Goal: Find specific page/section: Find specific page/section

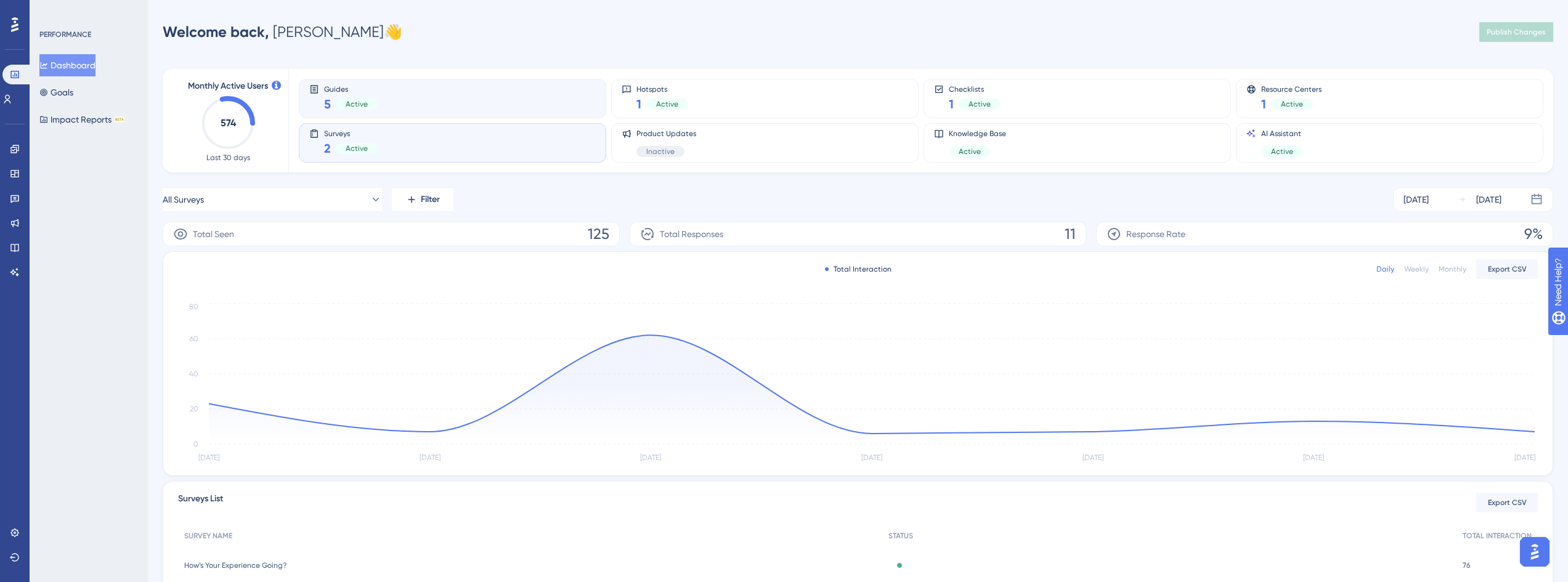
drag, startPoint x: 483, startPoint y: 87, endPoint x: 461, endPoint y: 132, distance: 50.1
click at [482, 88] on div "Guides 5 Active" at bounding box center [452, 98] width 286 height 28
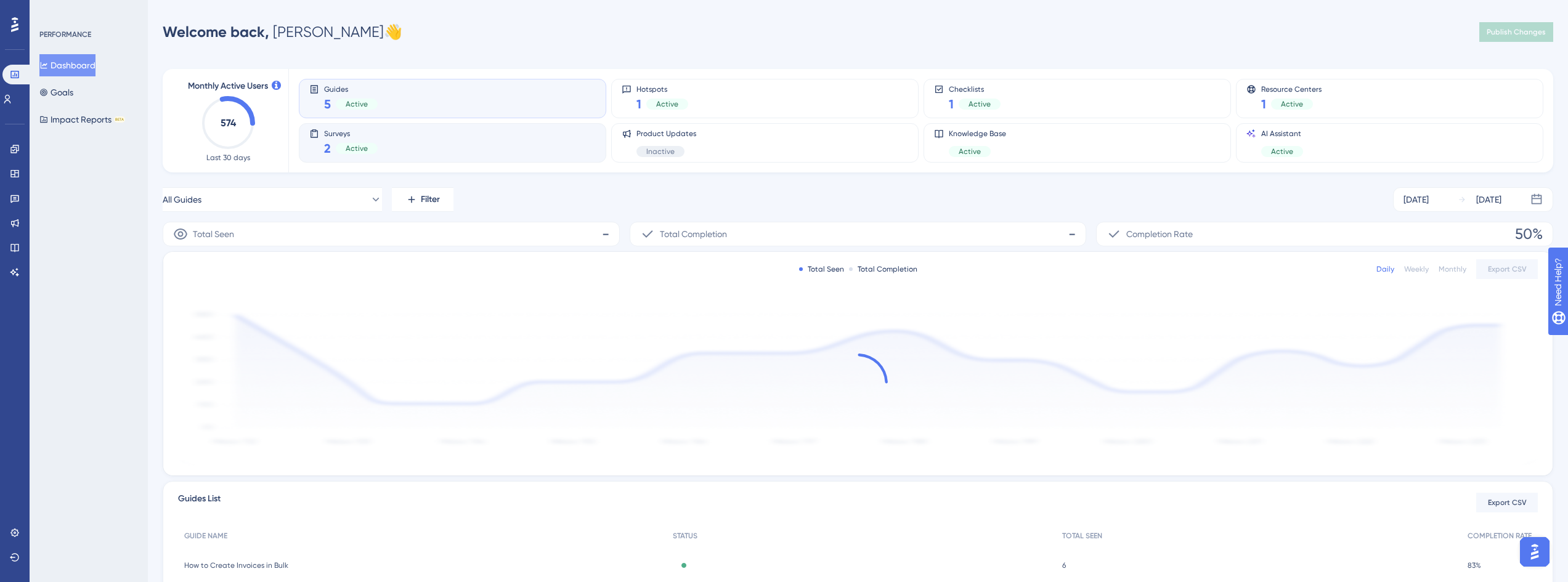
click at [461, 133] on div "Surveys 2 Active" at bounding box center [452, 143] width 286 height 28
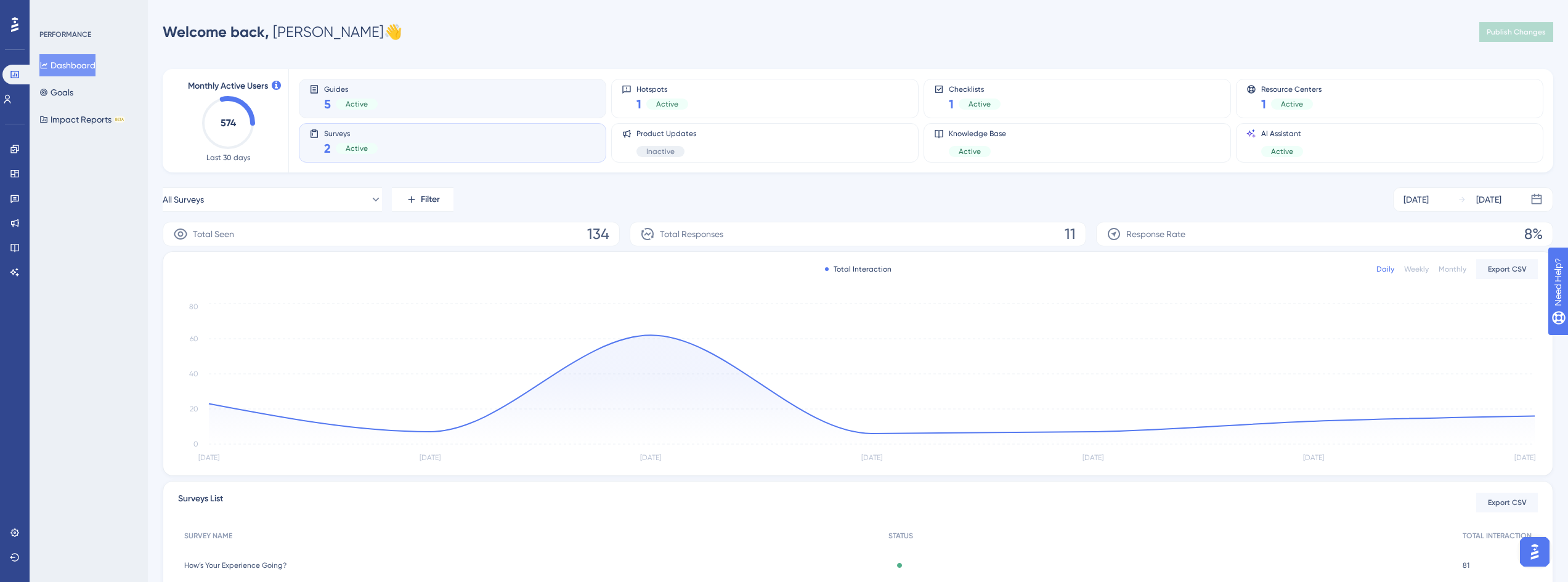
click at [513, 90] on div "Guides 5 Active" at bounding box center [452, 98] width 286 height 28
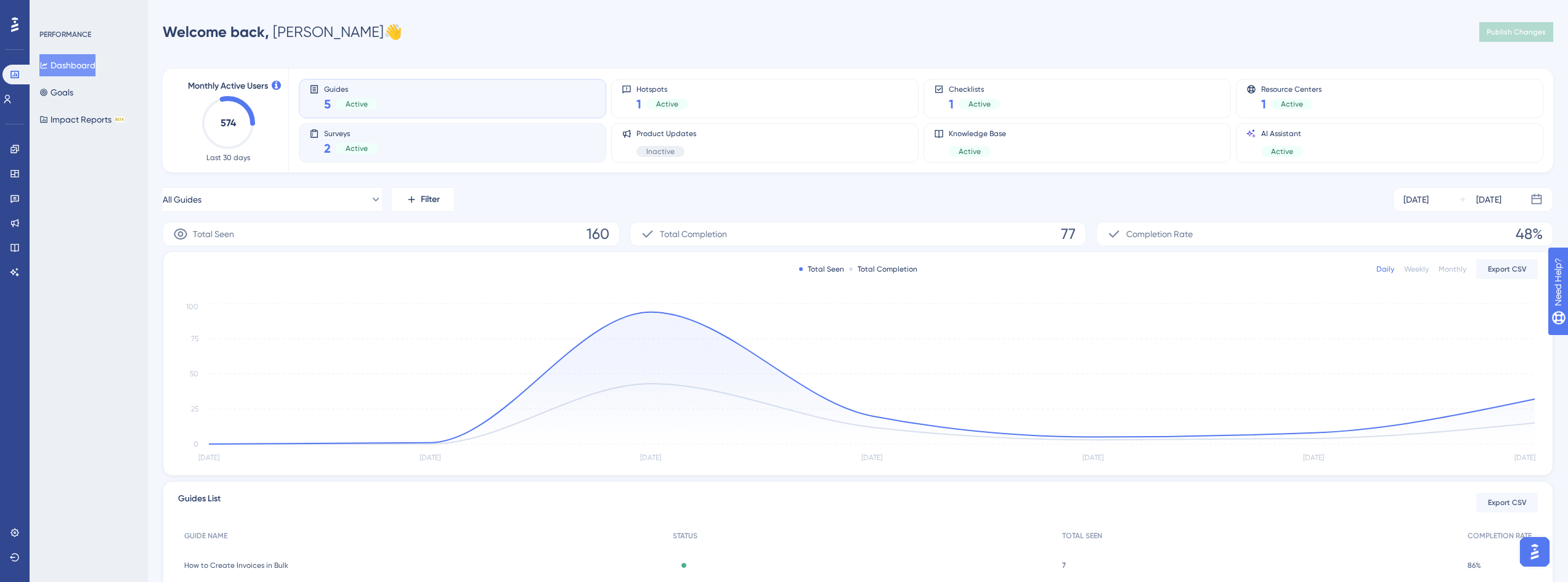
click at [498, 142] on div "Surveys 2 Active" at bounding box center [452, 143] width 286 height 28
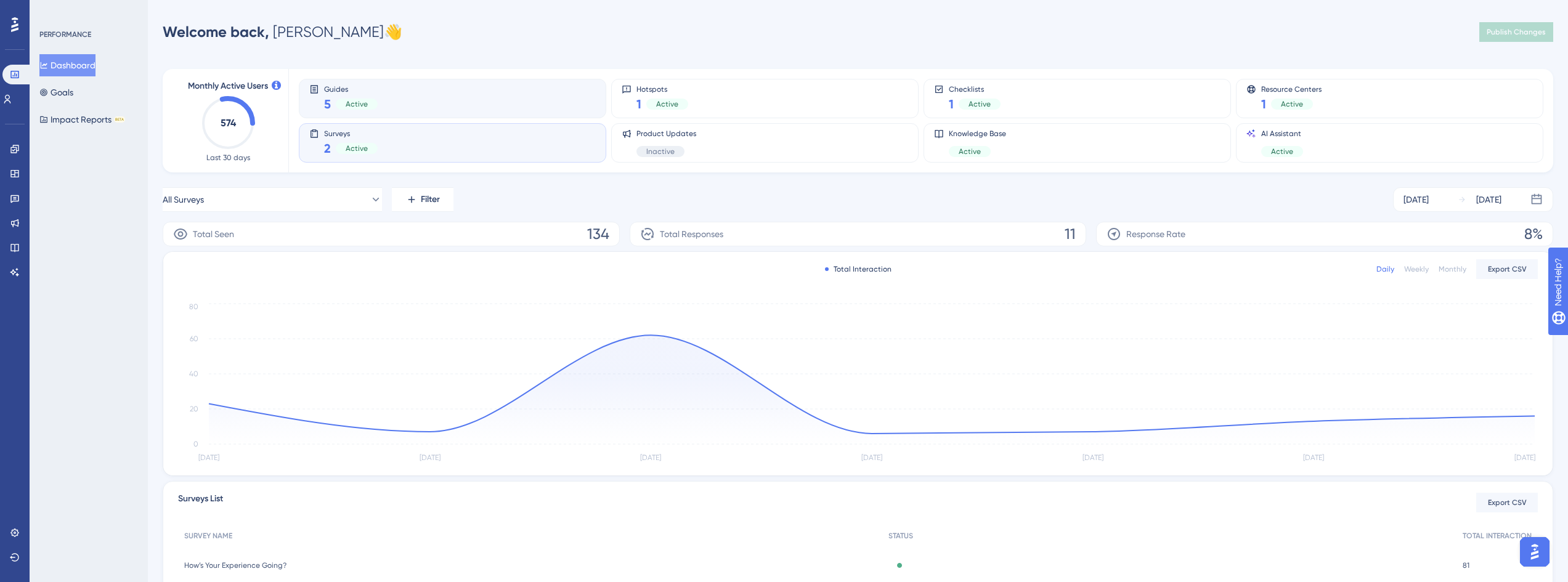
click at [511, 103] on div "Guides 5 Active" at bounding box center [452, 98] width 286 height 28
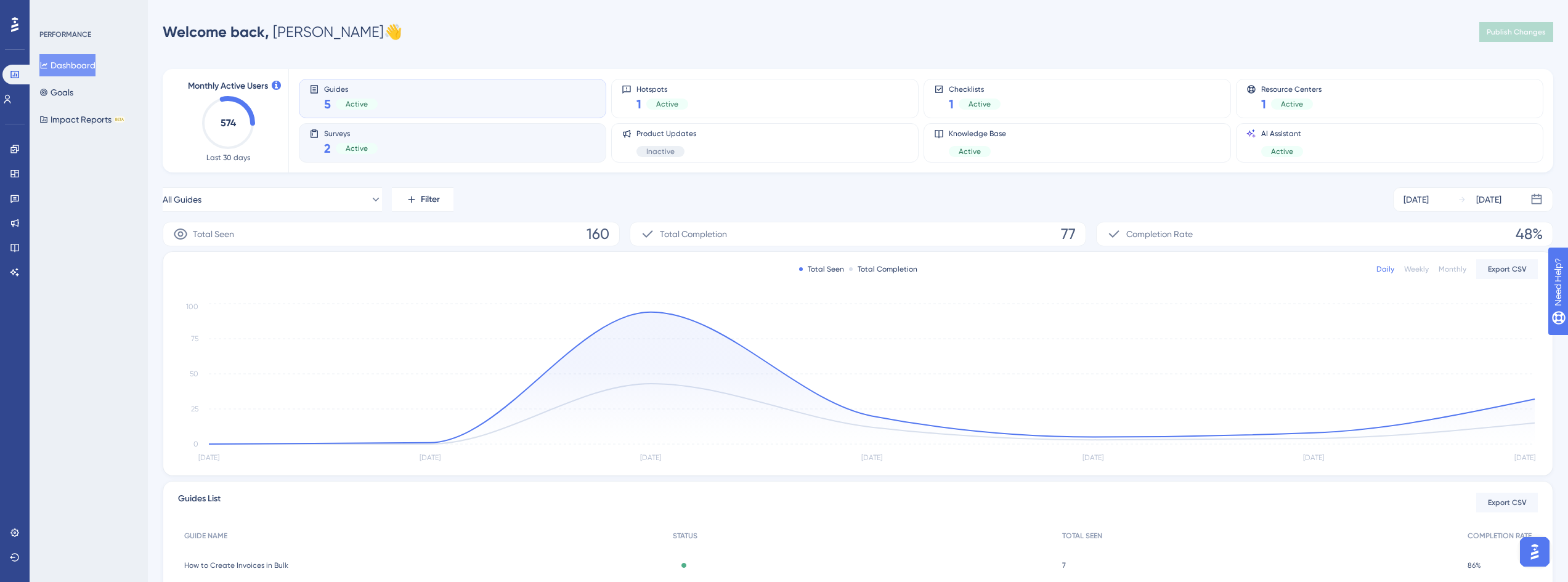
click at [509, 136] on div "Surveys 2 Active" at bounding box center [452, 143] width 286 height 28
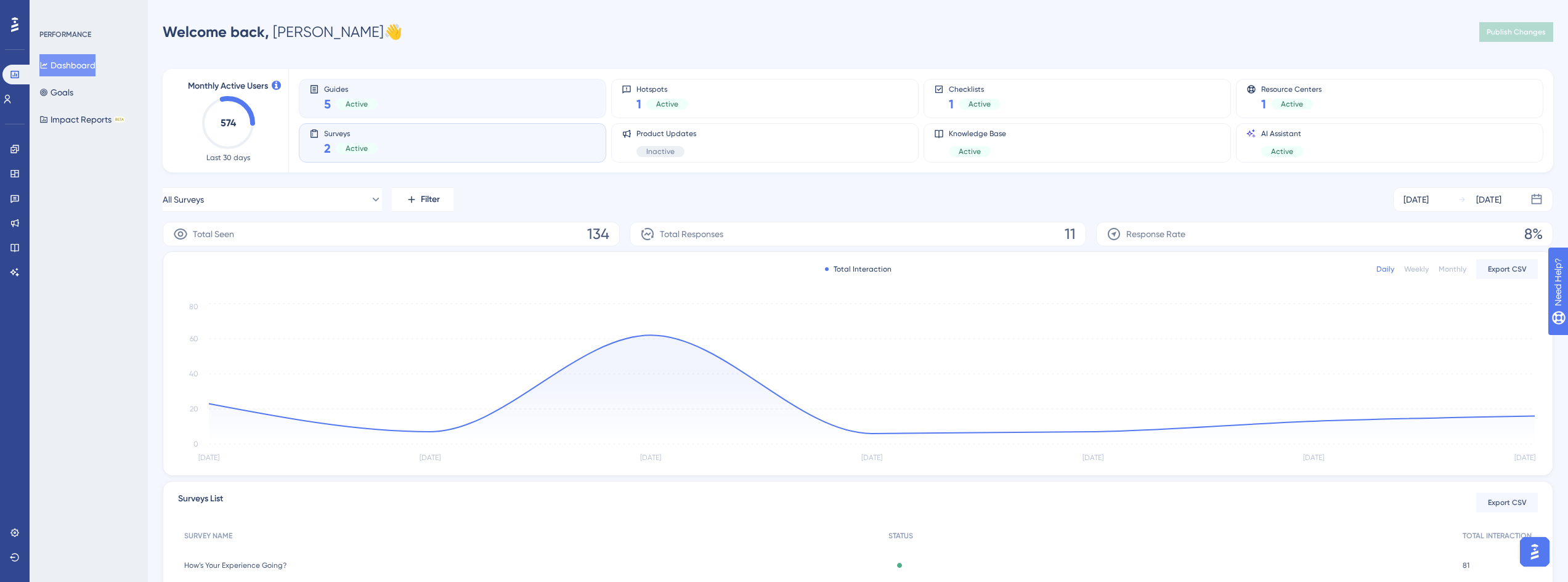
click at [486, 90] on div "Guides 5 Active" at bounding box center [452, 98] width 286 height 28
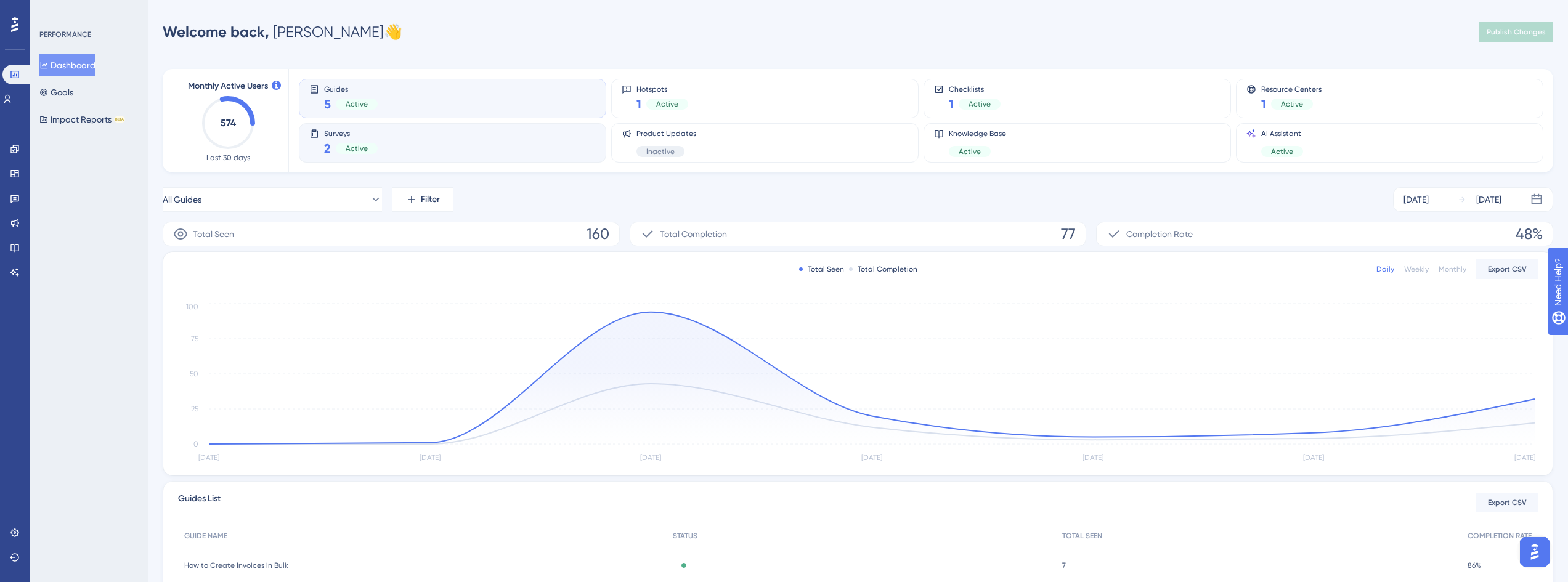
click at [488, 141] on div "Surveys 2 Active" at bounding box center [452, 143] width 286 height 28
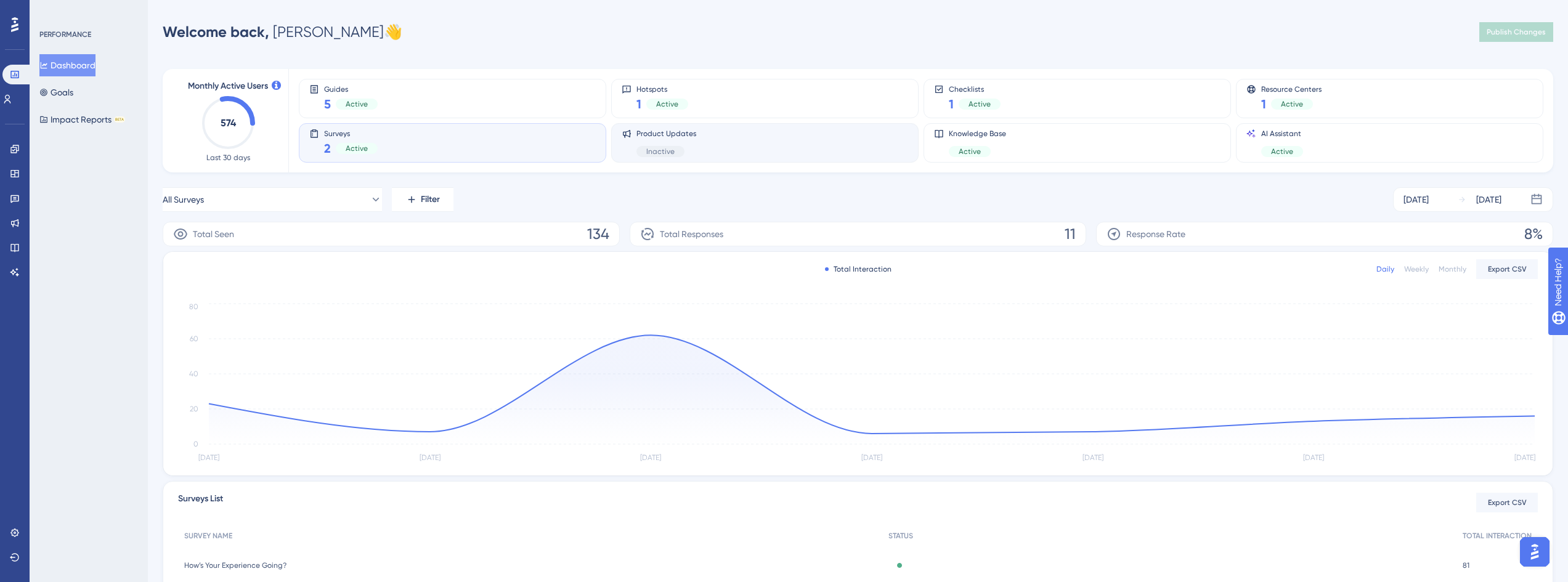
click at [732, 144] on div "Product Updates Inactive" at bounding box center [764, 143] width 286 height 28
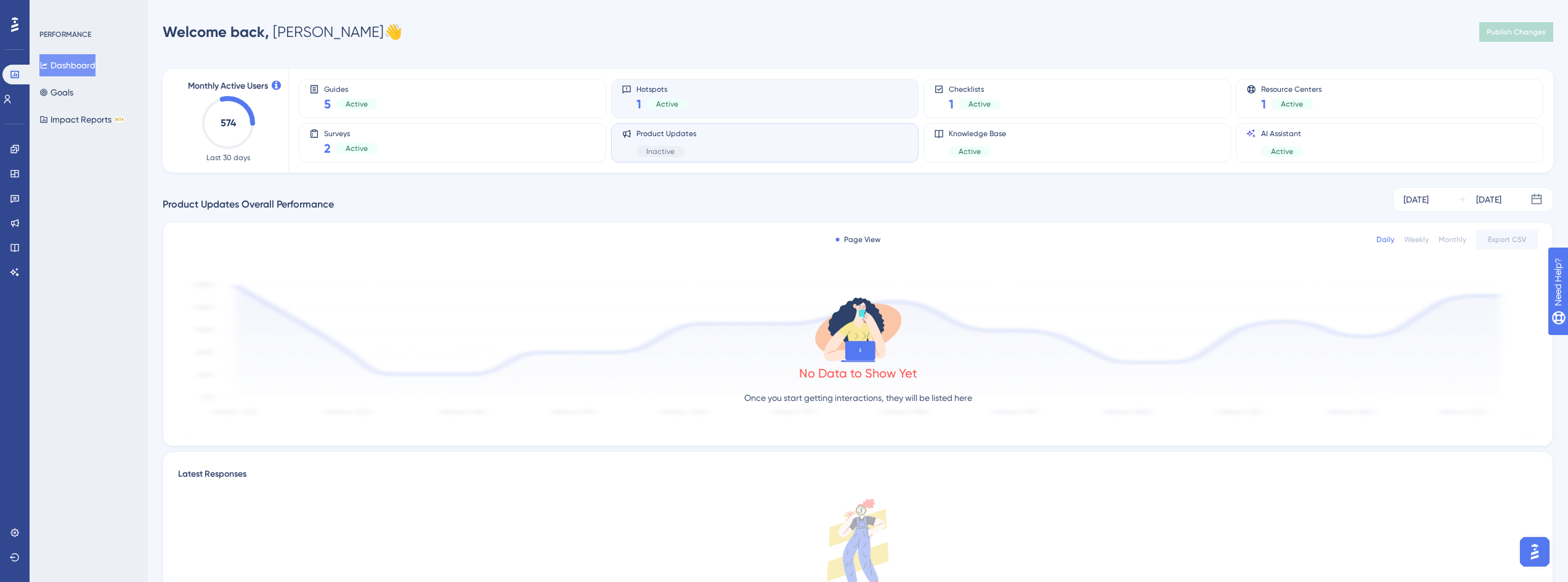
click at [728, 99] on div "Hotspots 1 Active" at bounding box center [764, 98] width 286 height 28
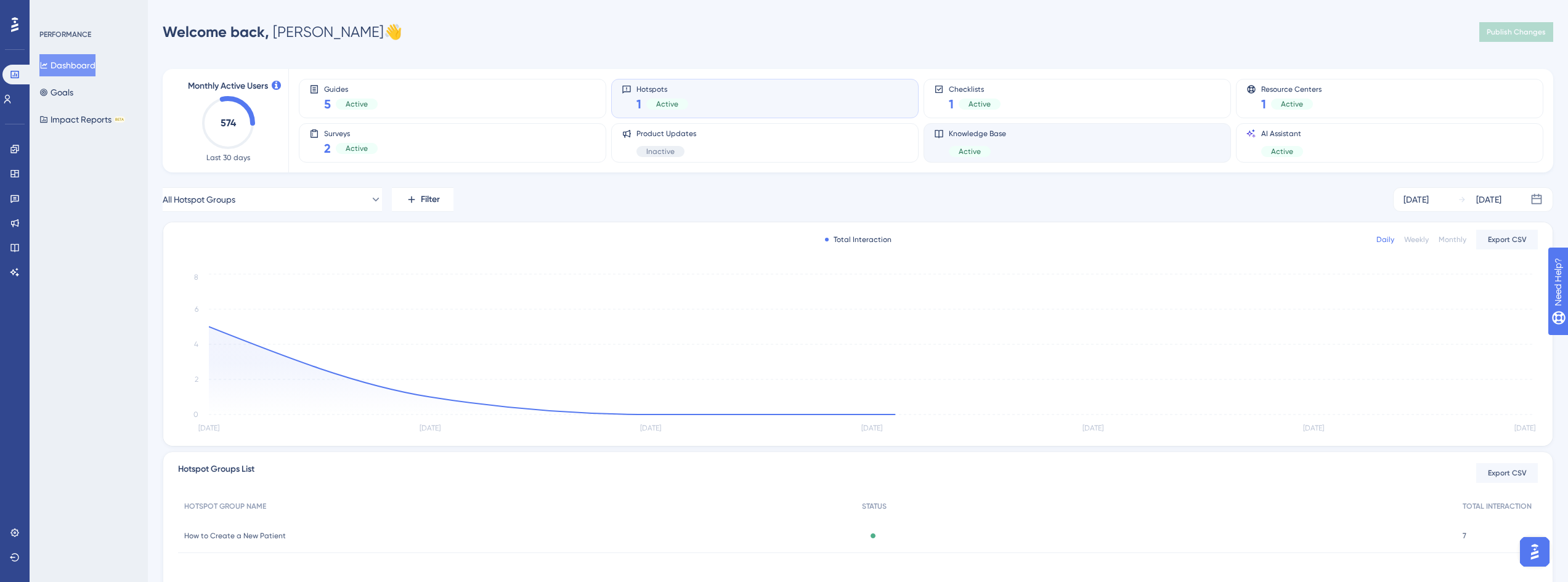
click at [1083, 137] on div "Knowledge Base Active" at bounding box center [1077, 143] width 286 height 28
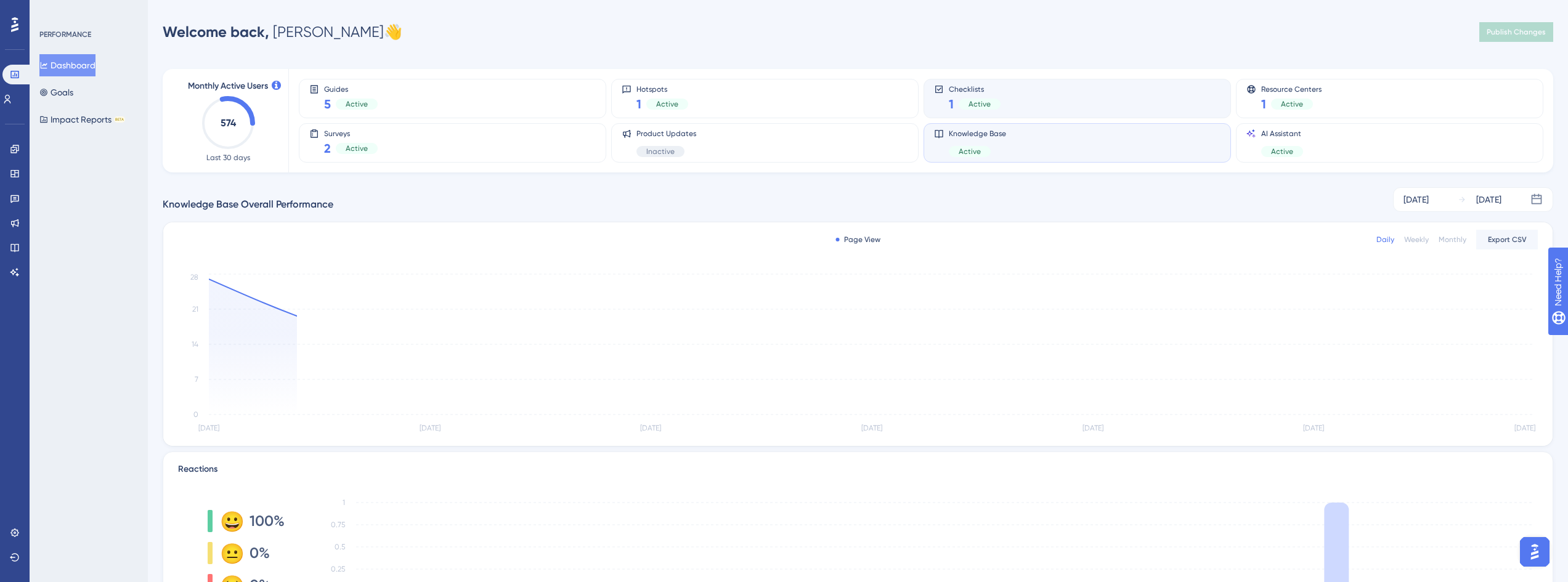
click at [1042, 90] on div "Checklists 1 Active" at bounding box center [1077, 98] width 286 height 28
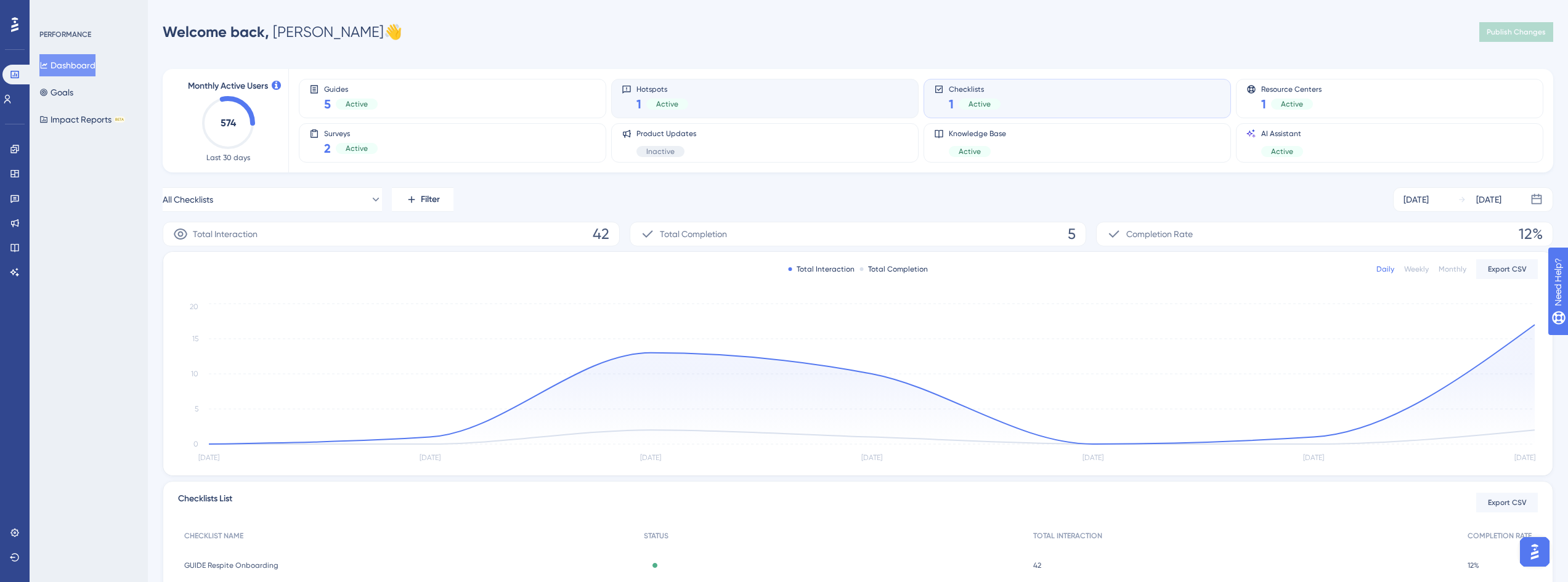
click at [875, 103] on div "Hotspots 1 Active" at bounding box center [764, 98] width 286 height 28
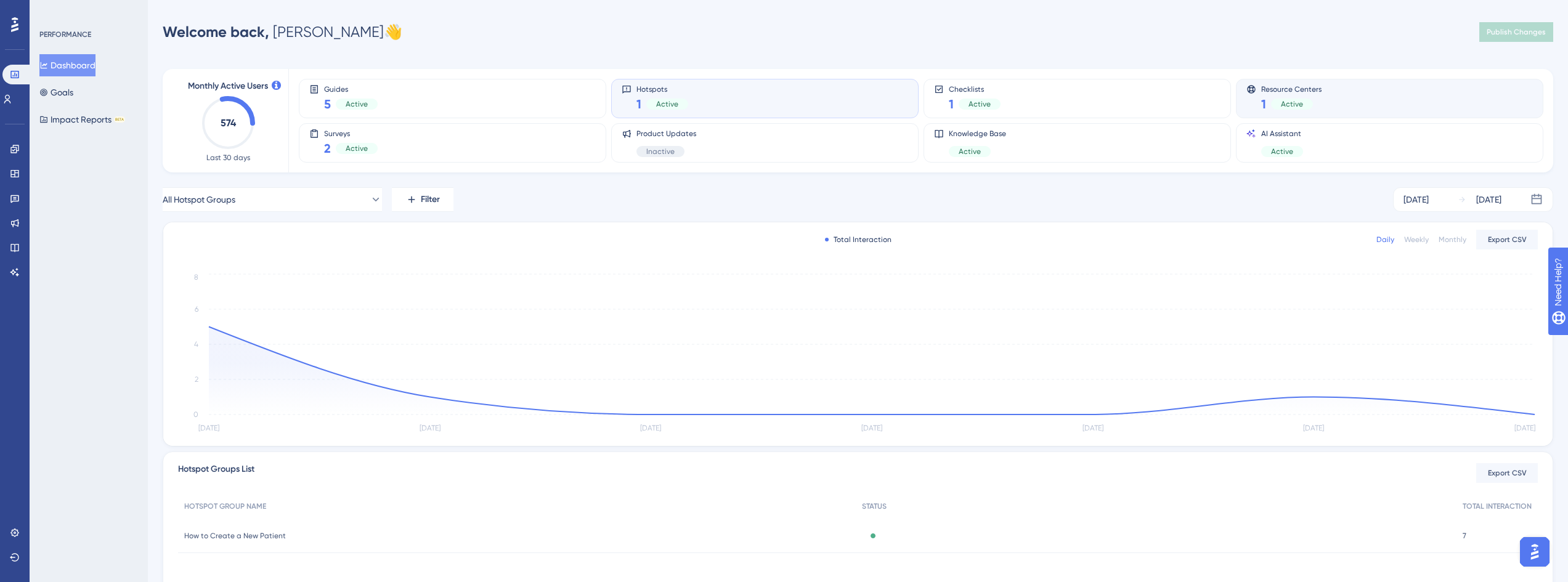
click at [1312, 88] on span "Resource Centers" at bounding box center [1291, 88] width 60 height 9
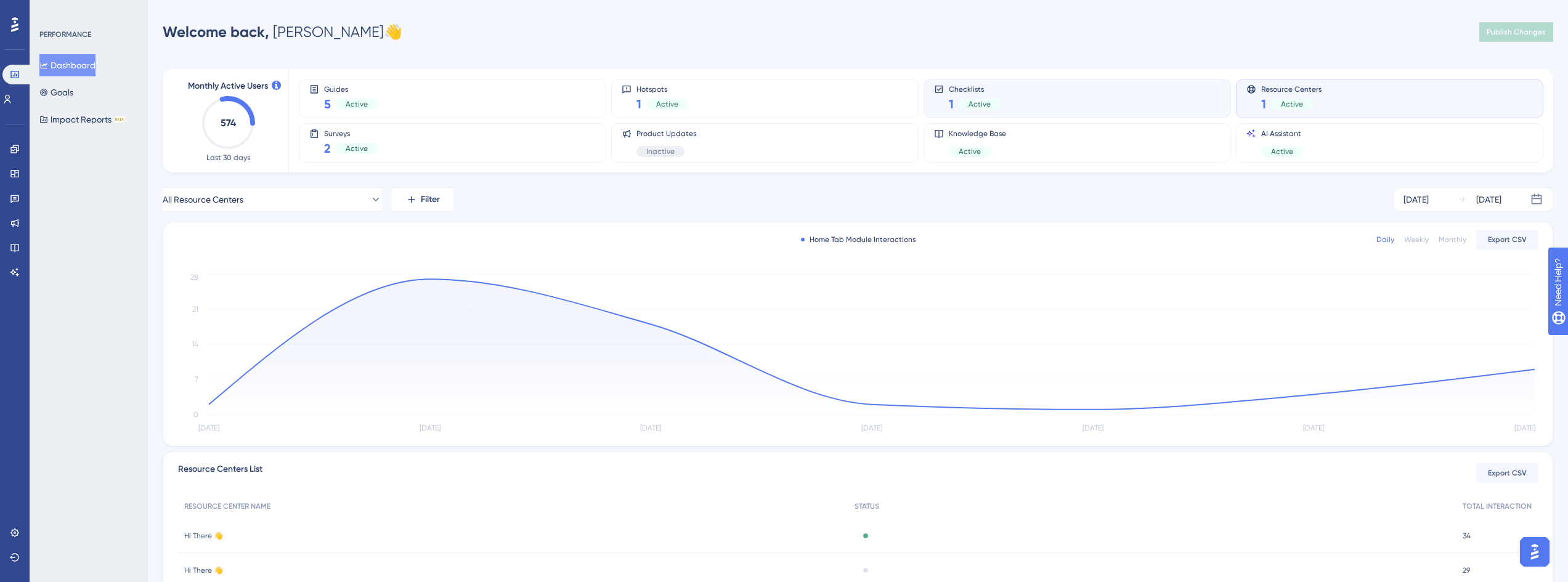
click at [1042, 88] on div "Checklists 1 Active" at bounding box center [1077, 98] width 286 height 28
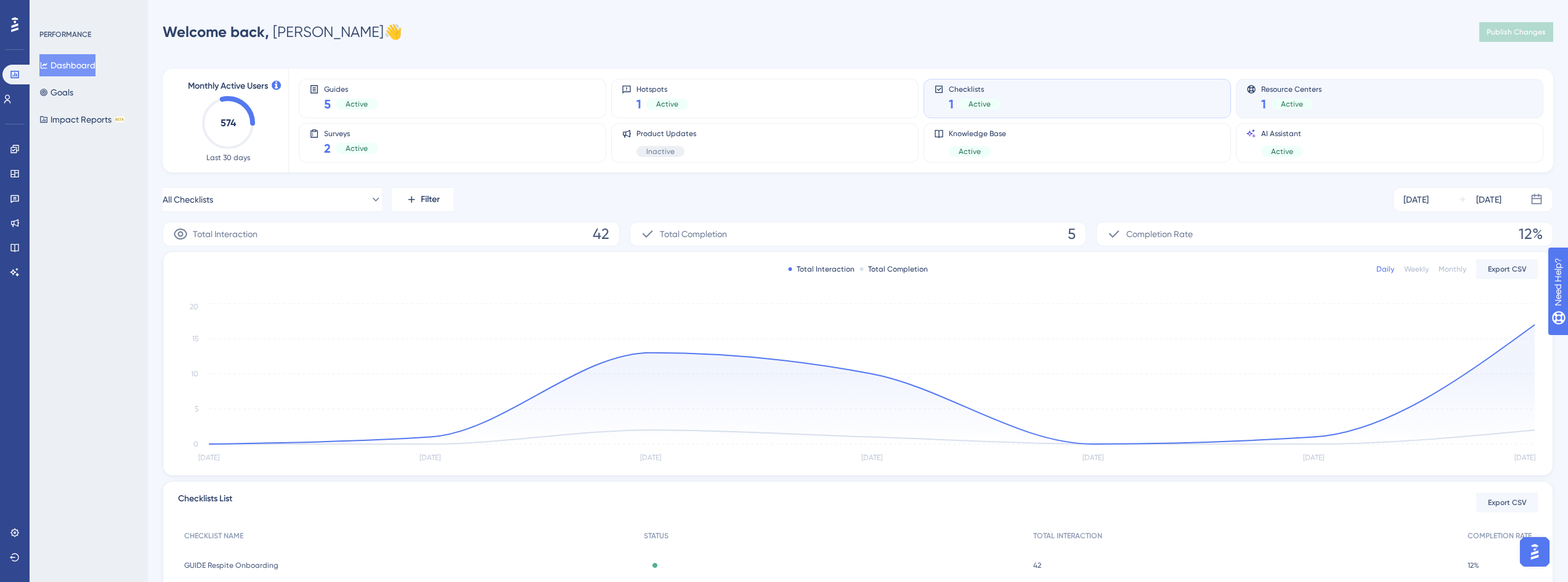
click at [1385, 97] on div "Resource Centers 1 Active" at bounding box center [1389, 98] width 286 height 28
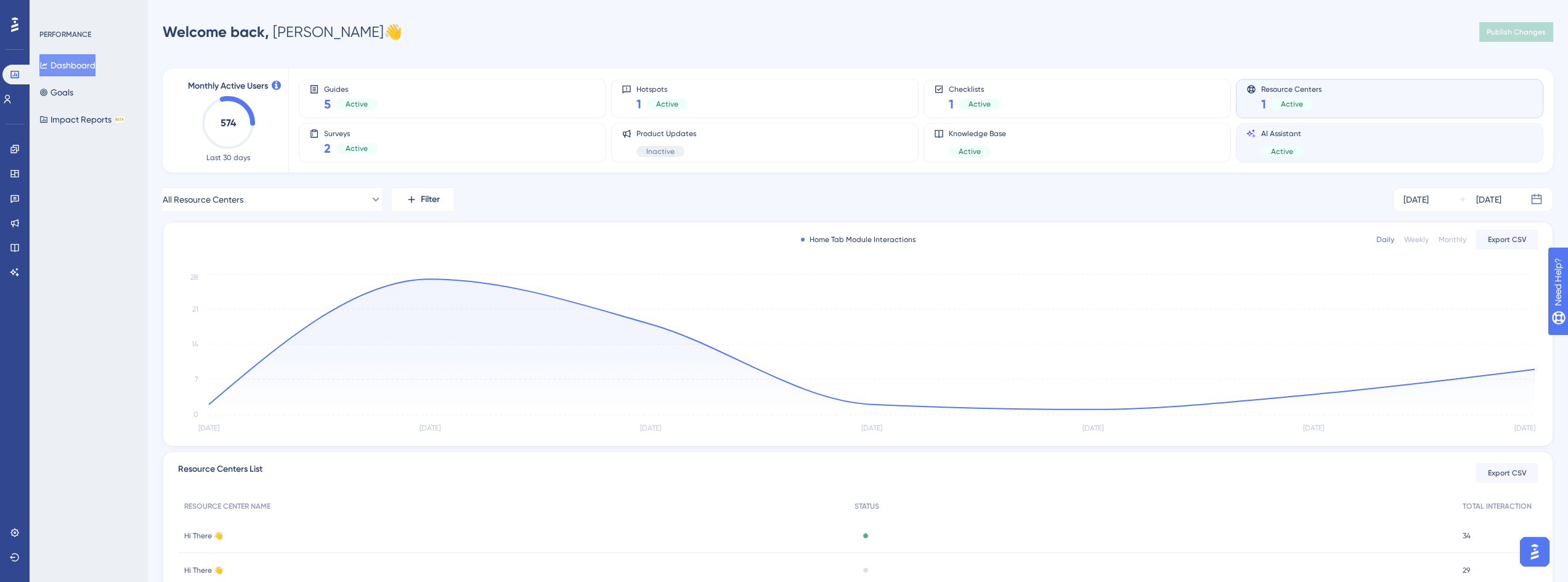
click at [1312, 137] on div "AI Assistant Active" at bounding box center [1389, 143] width 286 height 28
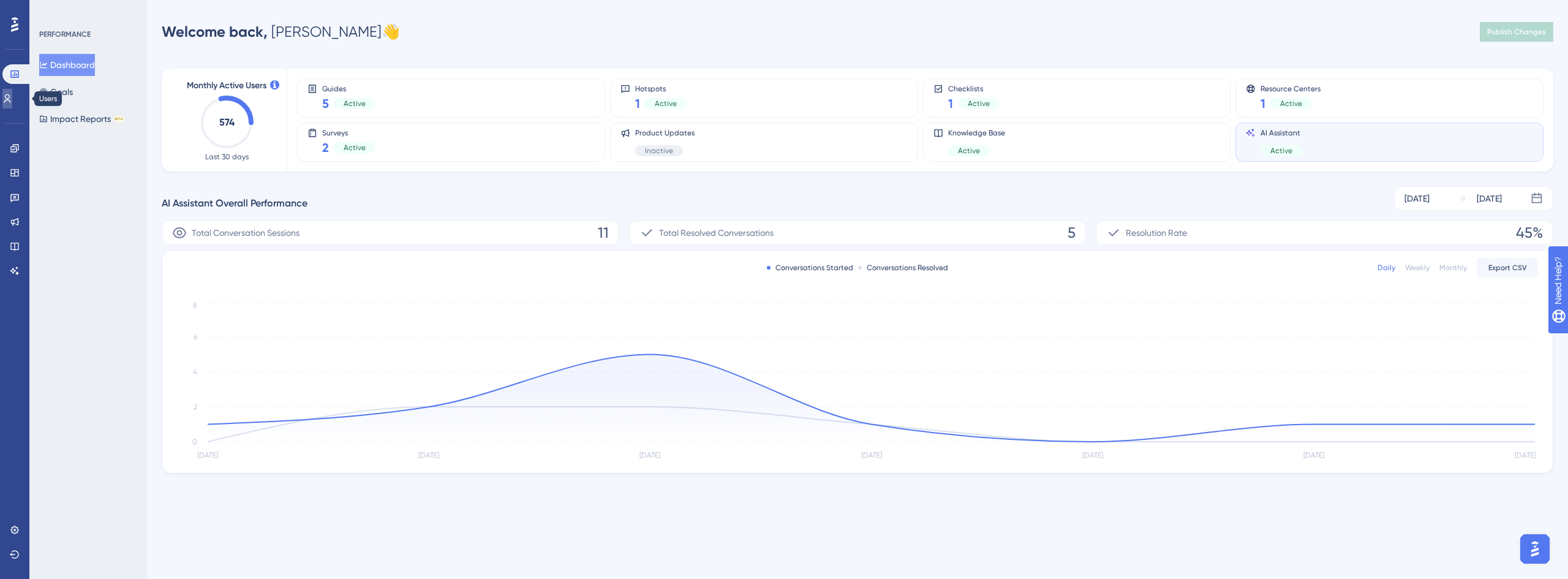
click at [12, 104] on link at bounding box center [7, 98] width 10 height 20
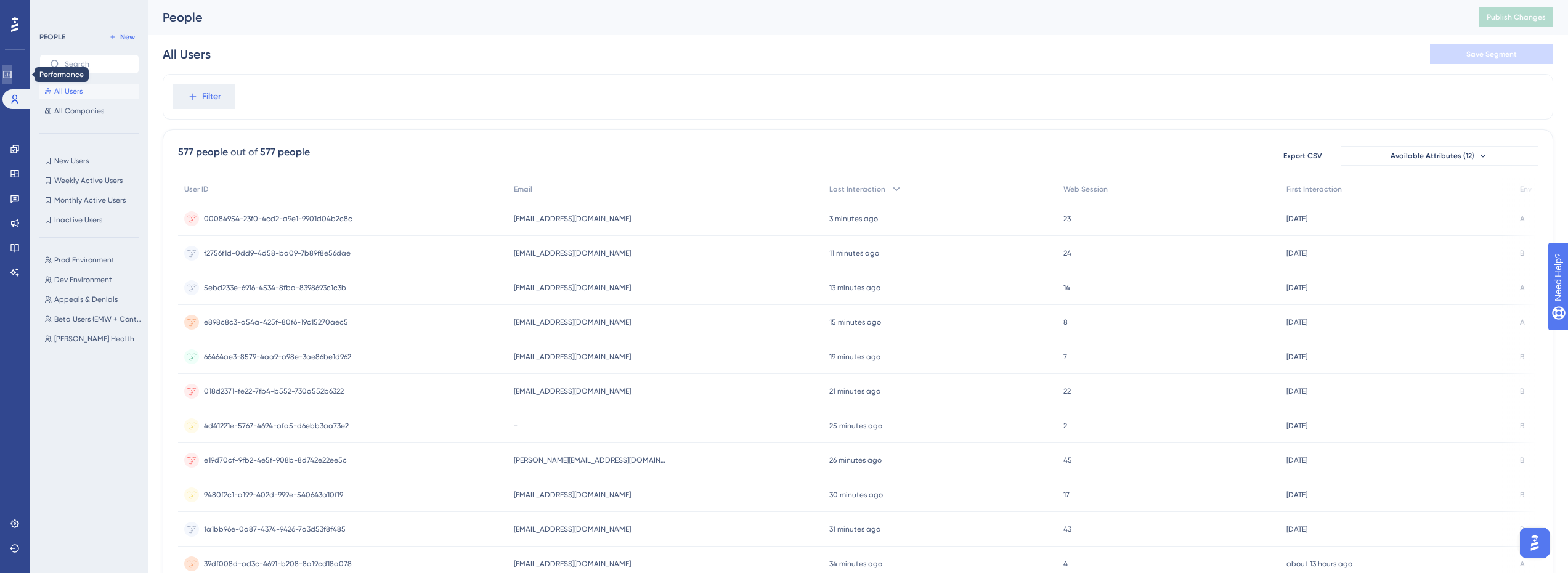
click at [11, 72] on icon at bounding box center [7, 74] width 8 height 7
